Goal: Check status: Check status

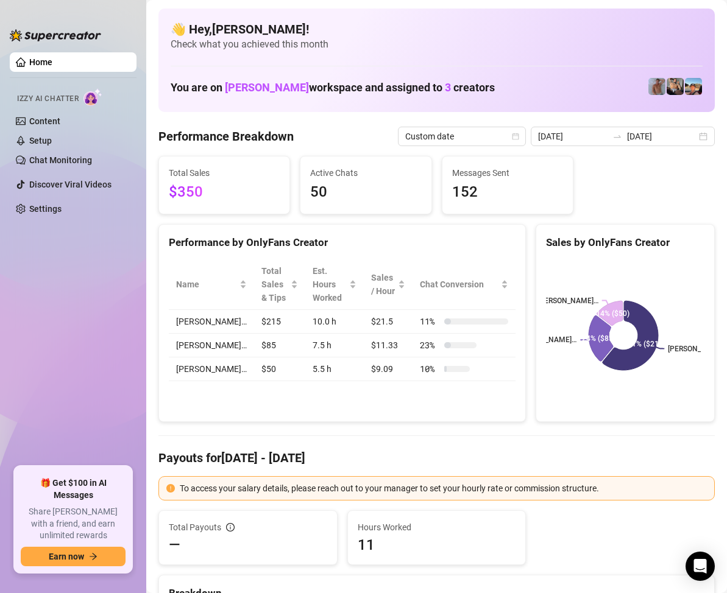
scroll to position [122, 0]
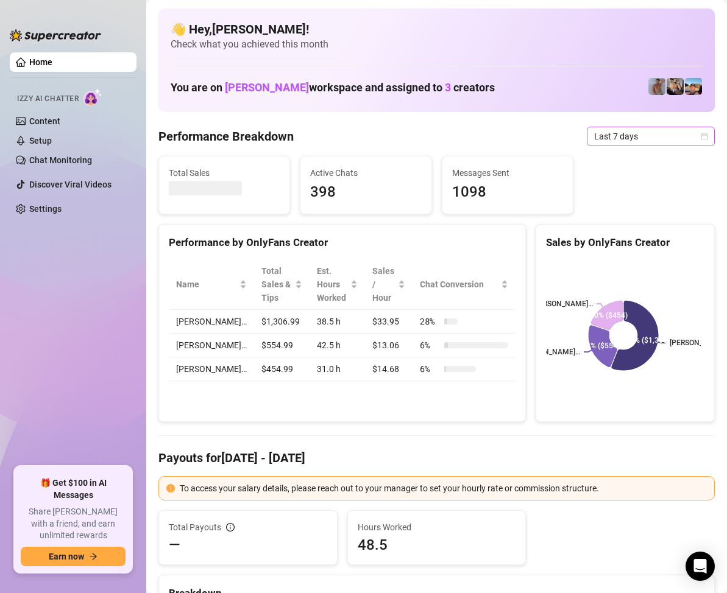
click at [694, 130] on span "Last 7 days" at bounding box center [650, 136] width 113 height 18
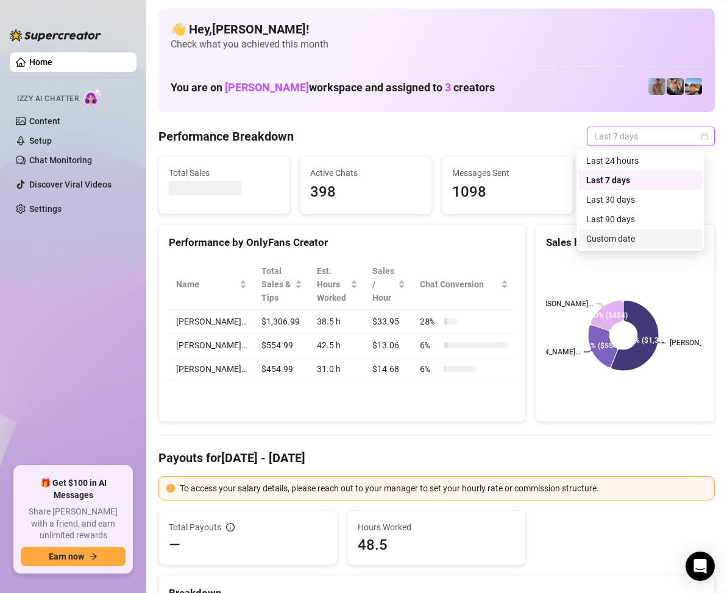
click at [628, 236] on div "Custom date" at bounding box center [640, 238] width 108 height 13
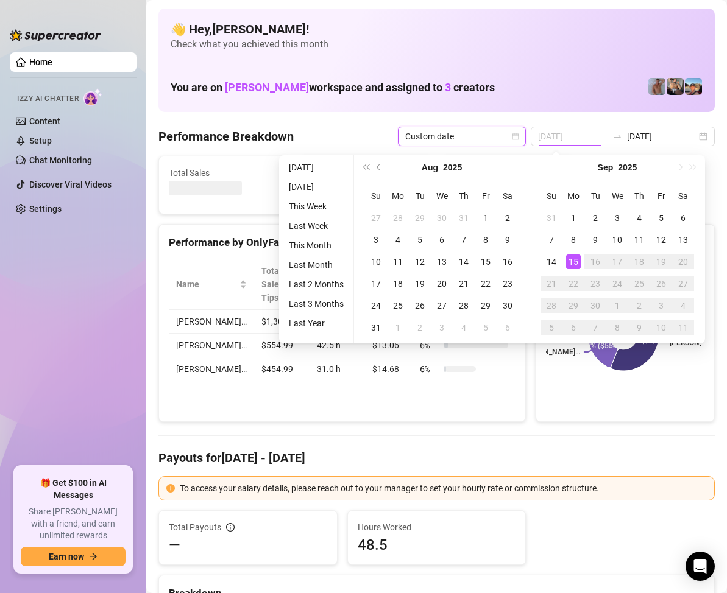
click at [575, 261] on div "15" at bounding box center [573, 262] width 15 height 15
click at [574, 259] on div "15" at bounding box center [573, 262] width 15 height 15
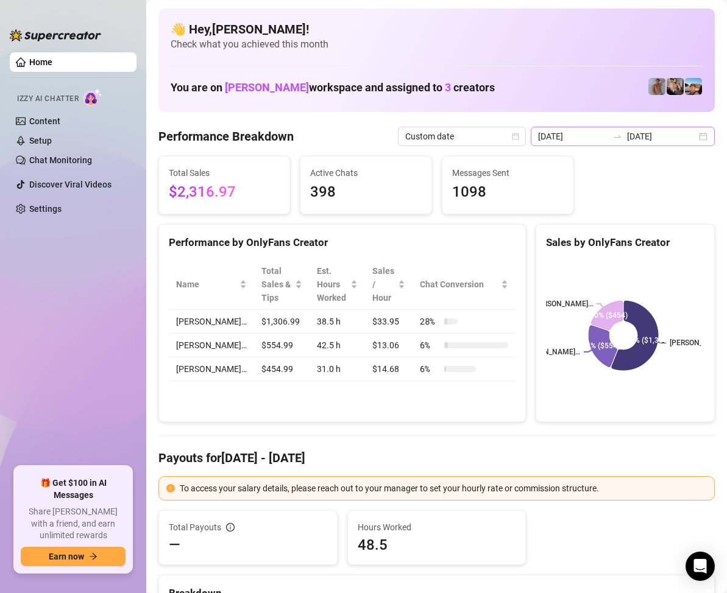
click at [693, 133] on div "2025-09-08 2025-09-15" at bounding box center [623, 136] width 184 height 19
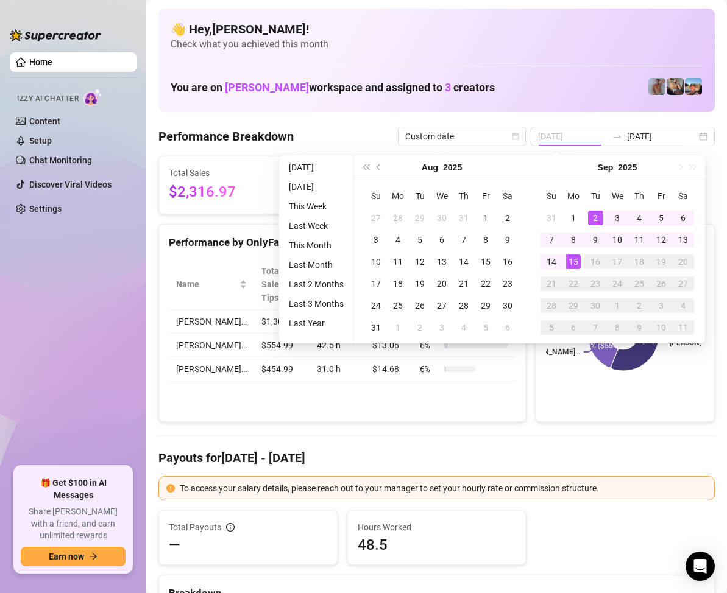
click at [573, 257] on div "15" at bounding box center [573, 262] width 15 height 15
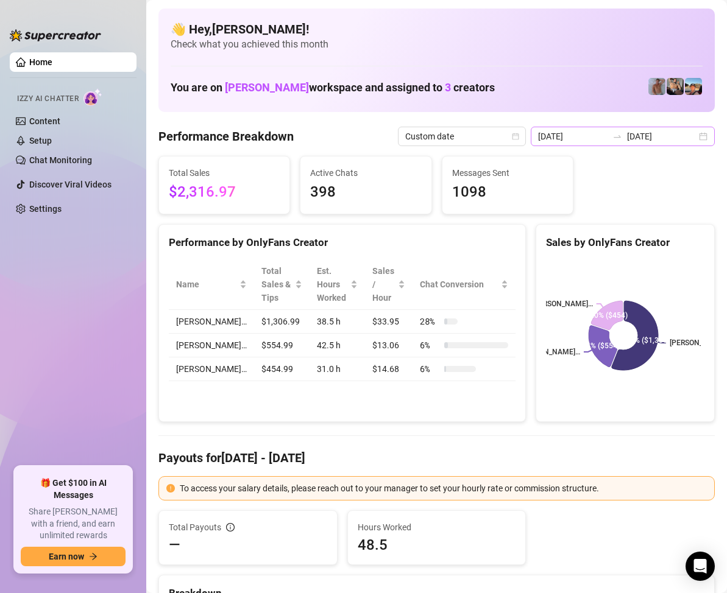
click at [699, 140] on div "2025-09-08 2025-09-15" at bounding box center [623, 136] width 184 height 19
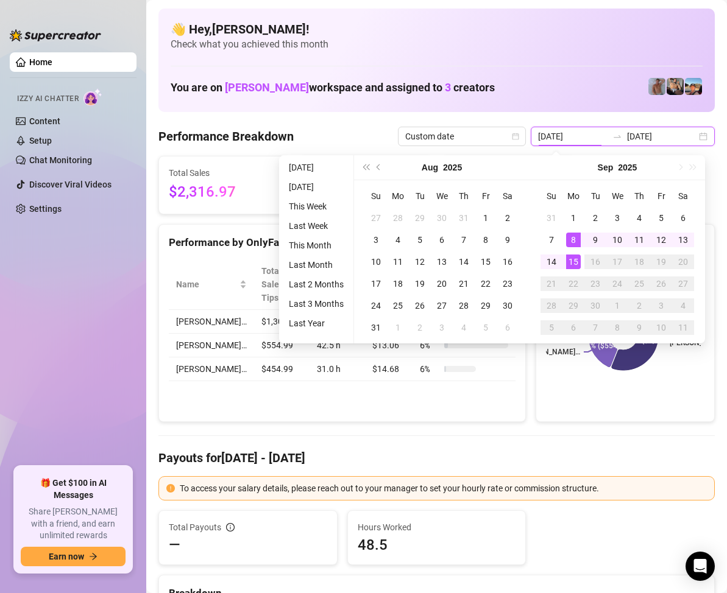
type input "[DATE]"
click at [571, 263] on div "15" at bounding box center [573, 262] width 15 height 15
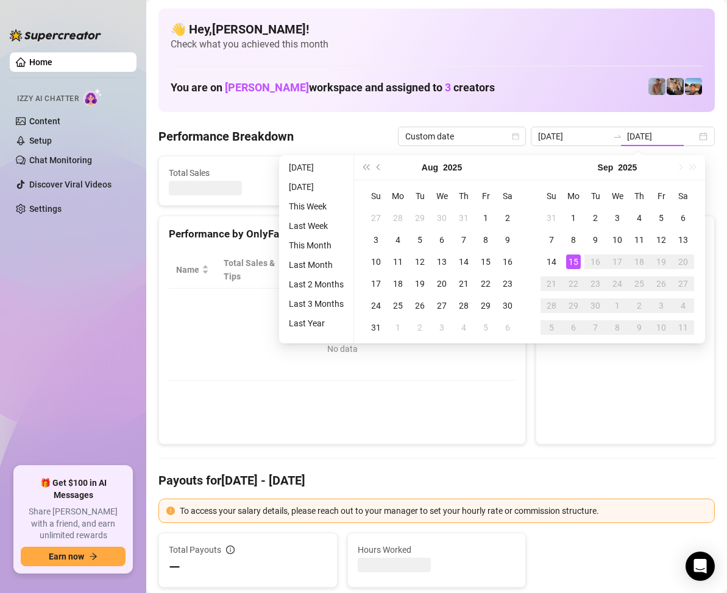
type input "[DATE]"
